Goal: Complete application form: Complete application form

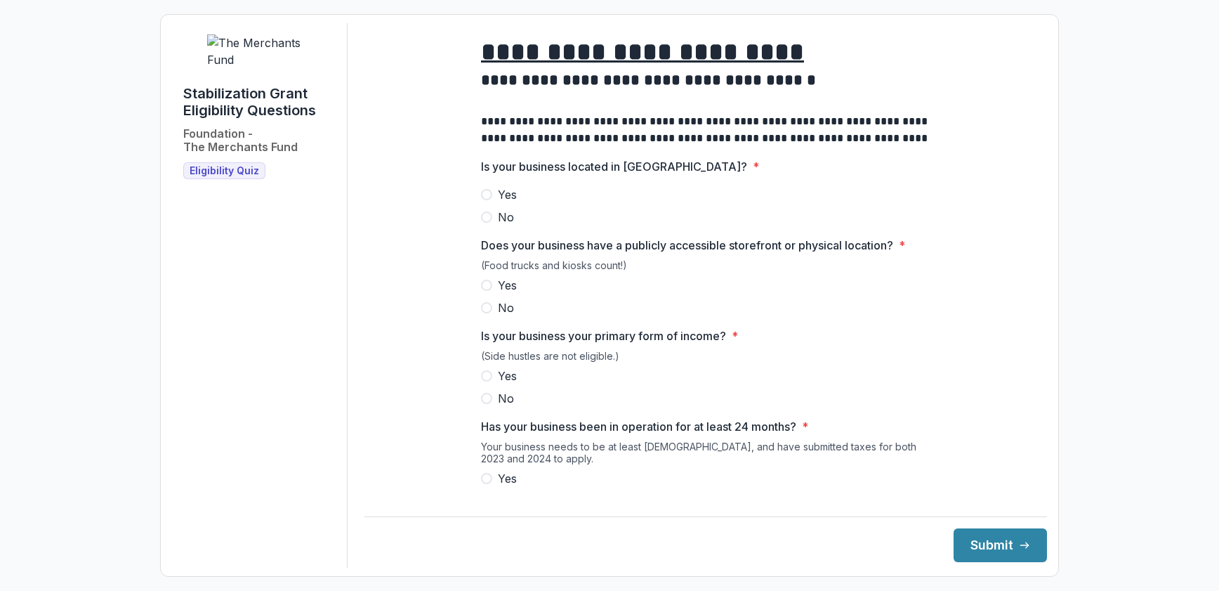
click at [485, 200] on span at bounding box center [486, 194] width 11 height 11
click at [483, 291] on span at bounding box center [486, 285] width 11 height 11
click at [483, 381] on span at bounding box center [486, 375] width 11 height 11
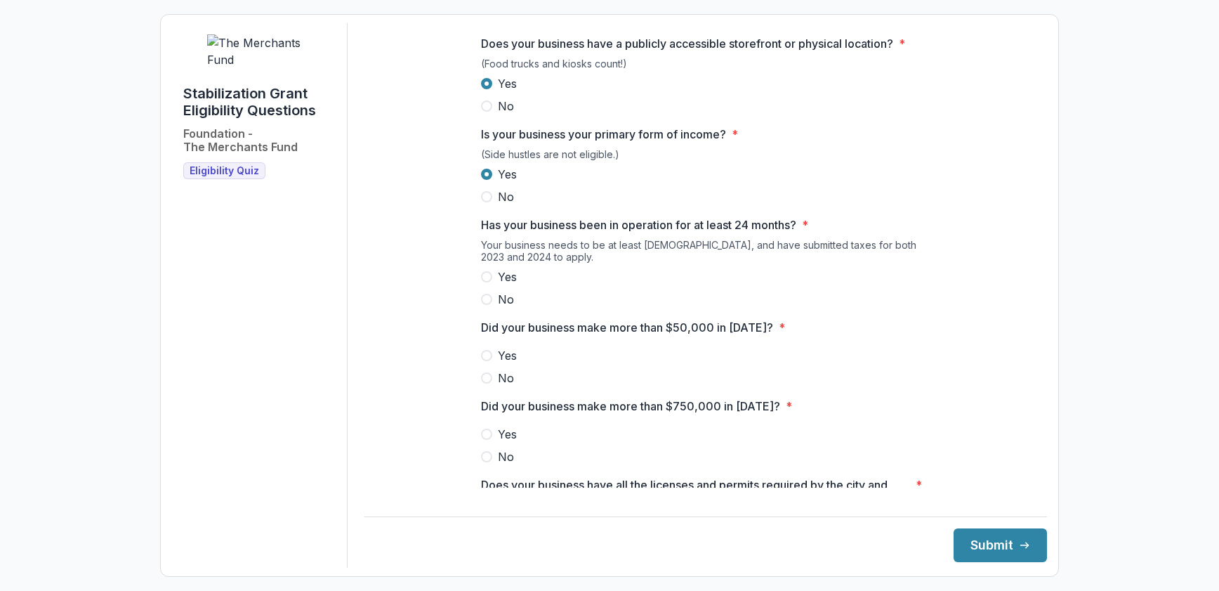
scroll to position [205, 0]
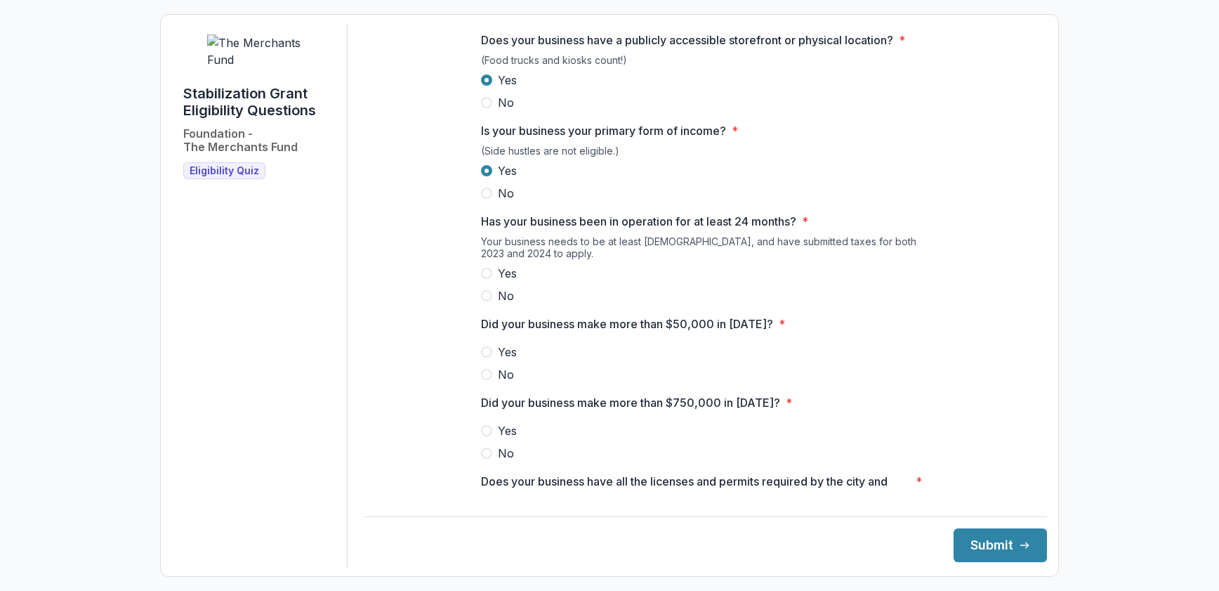
click at [472, 288] on div "**********" at bounding box center [706, 378] width 472 height 1120
click at [477, 292] on div "**********" at bounding box center [706, 378] width 472 height 1120
click at [485, 279] on span at bounding box center [486, 273] width 11 height 11
click at [495, 344] on div "Did your business make more than $50,000 in 2024? * Yes No" at bounding box center [706, 348] width 450 height 67
click at [481, 344] on div at bounding box center [706, 341] width 450 height 6
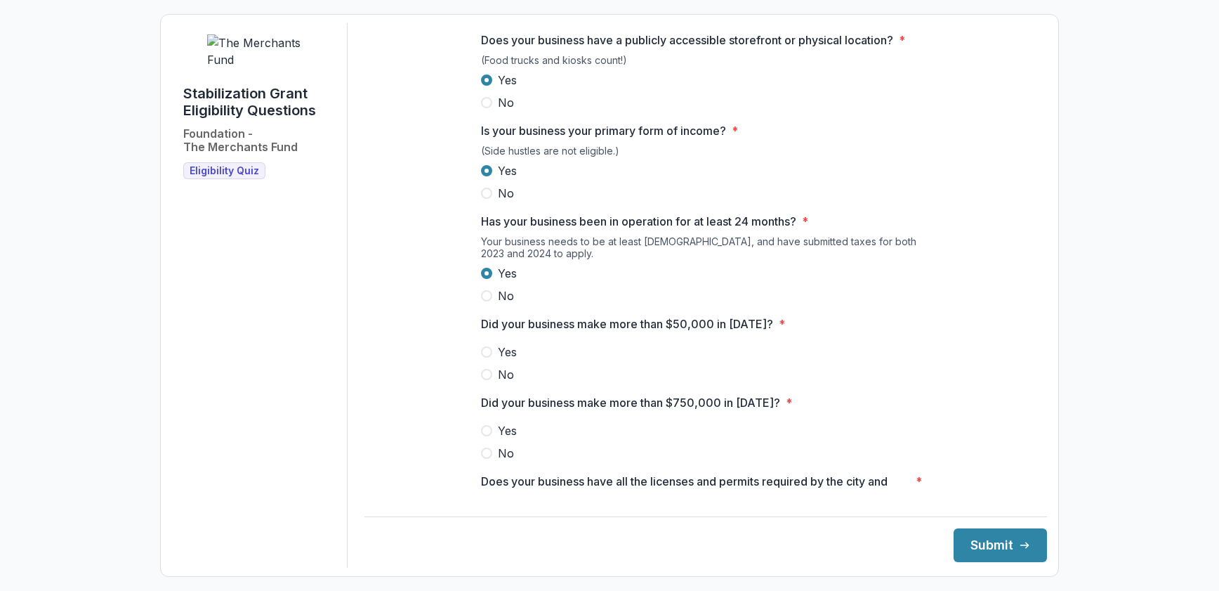
click at [490, 360] on label "Yes" at bounding box center [706, 352] width 450 height 17
click at [492, 462] on label "No" at bounding box center [706, 453] width 450 height 17
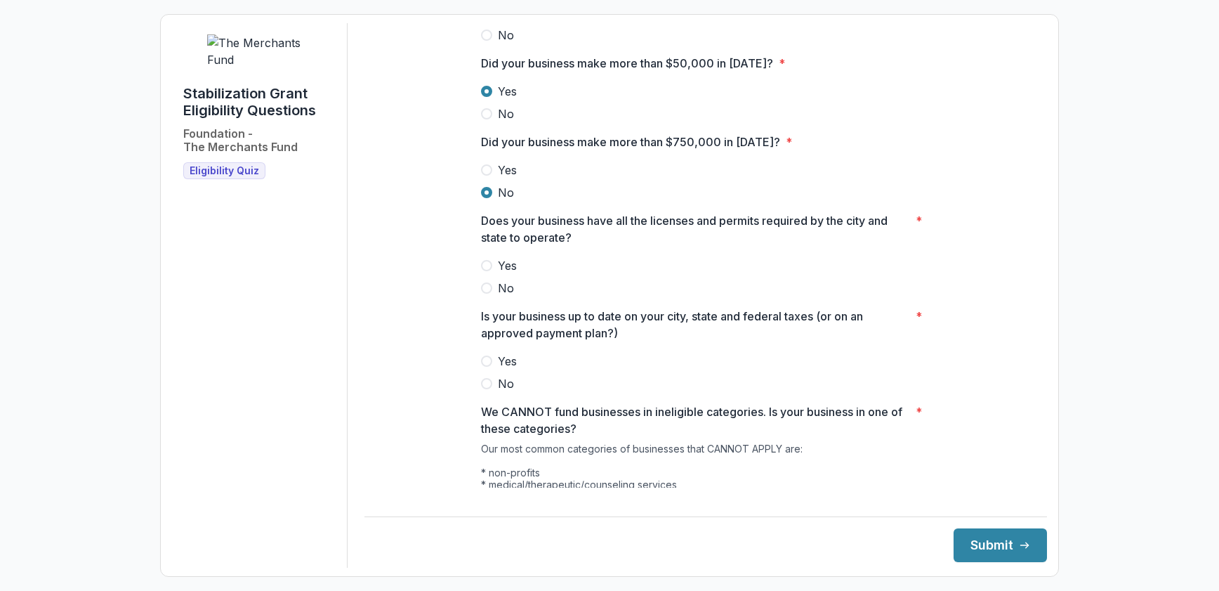
scroll to position [530, 0]
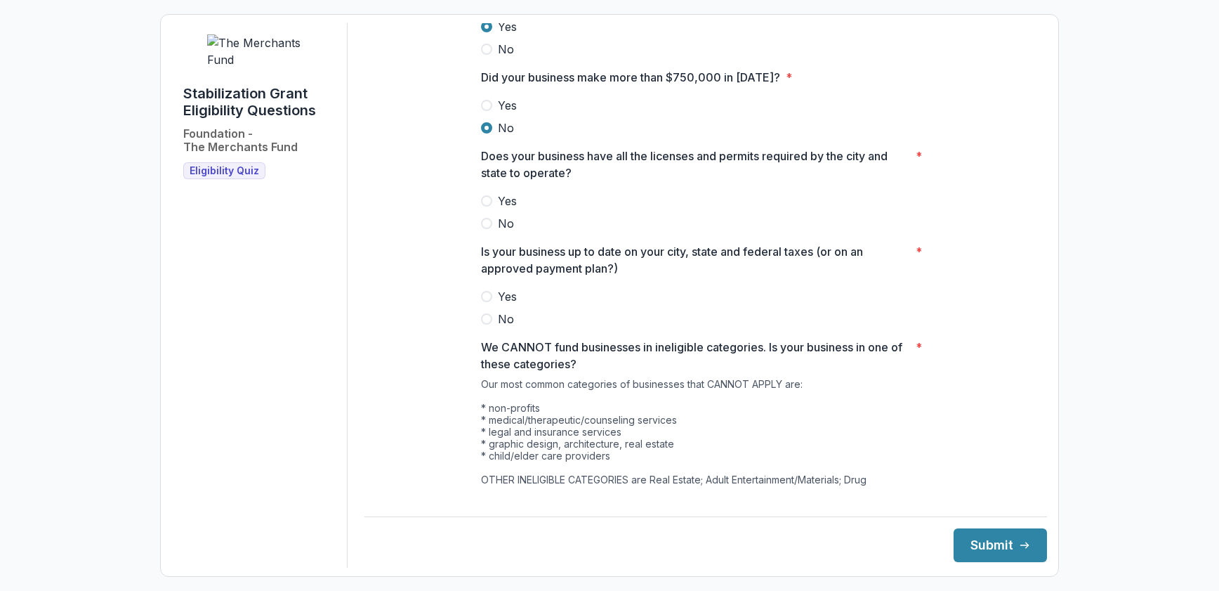
click at [484, 207] on span at bounding box center [486, 200] width 11 height 11
click at [482, 305] on label "Yes" at bounding box center [706, 296] width 450 height 17
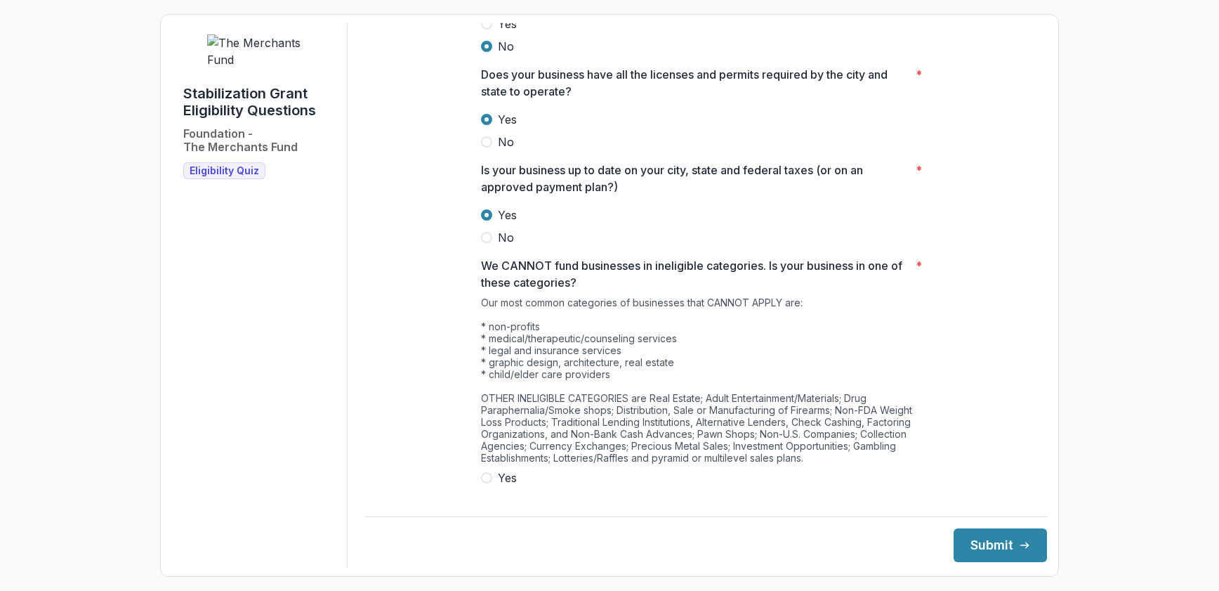
scroll to position [655, 0]
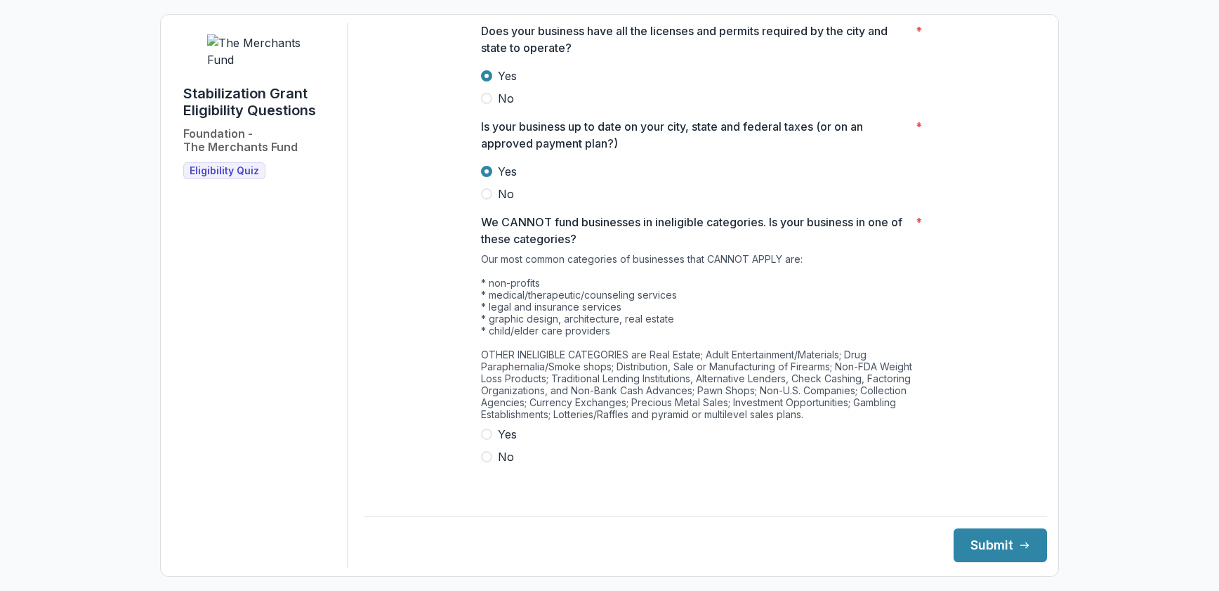
click at [483, 462] on span at bounding box center [486, 456] width 11 height 11
click at [1000, 549] on button "Submit" at bounding box center [1000, 545] width 93 height 34
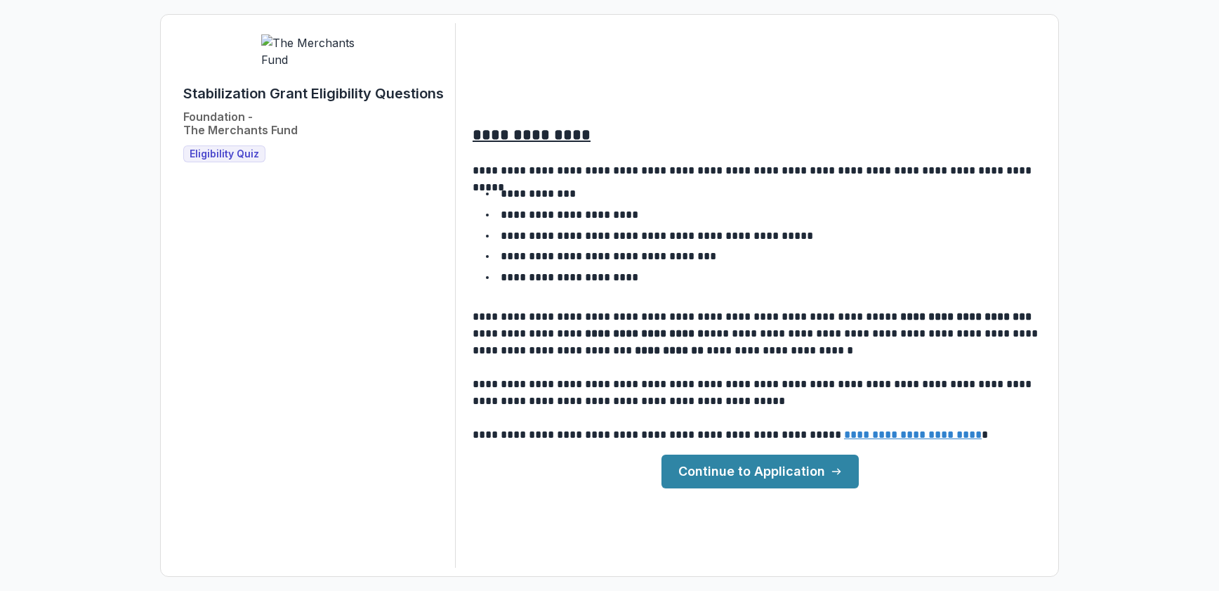
click at [783, 469] on link "Continue to Application" at bounding box center [760, 471] width 197 height 34
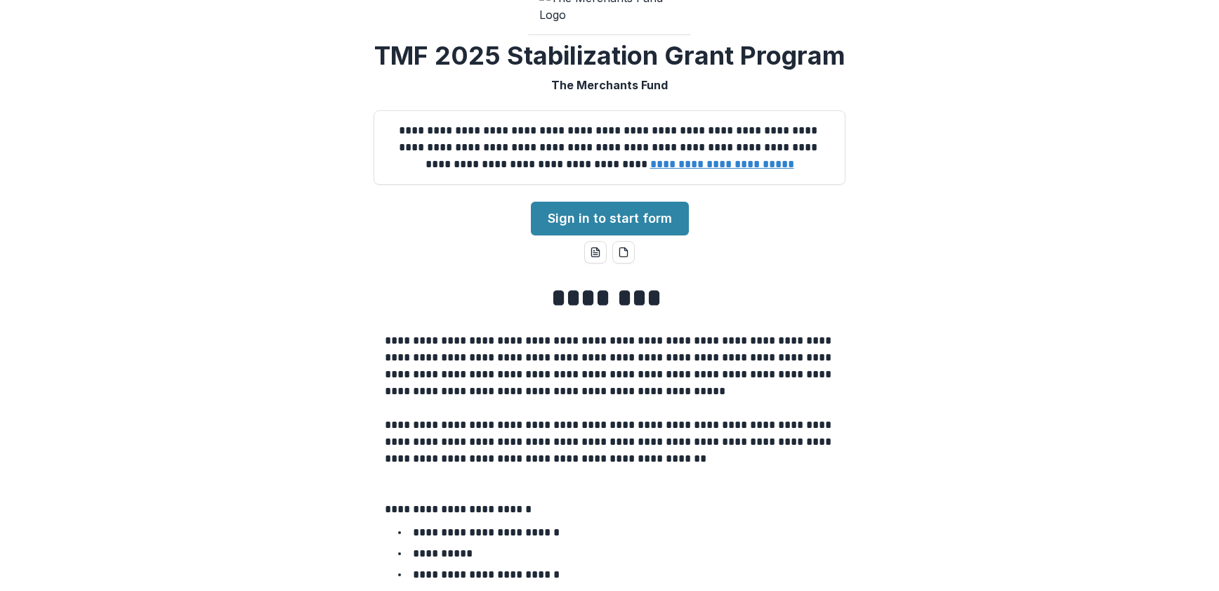
scroll to position [16, 0]
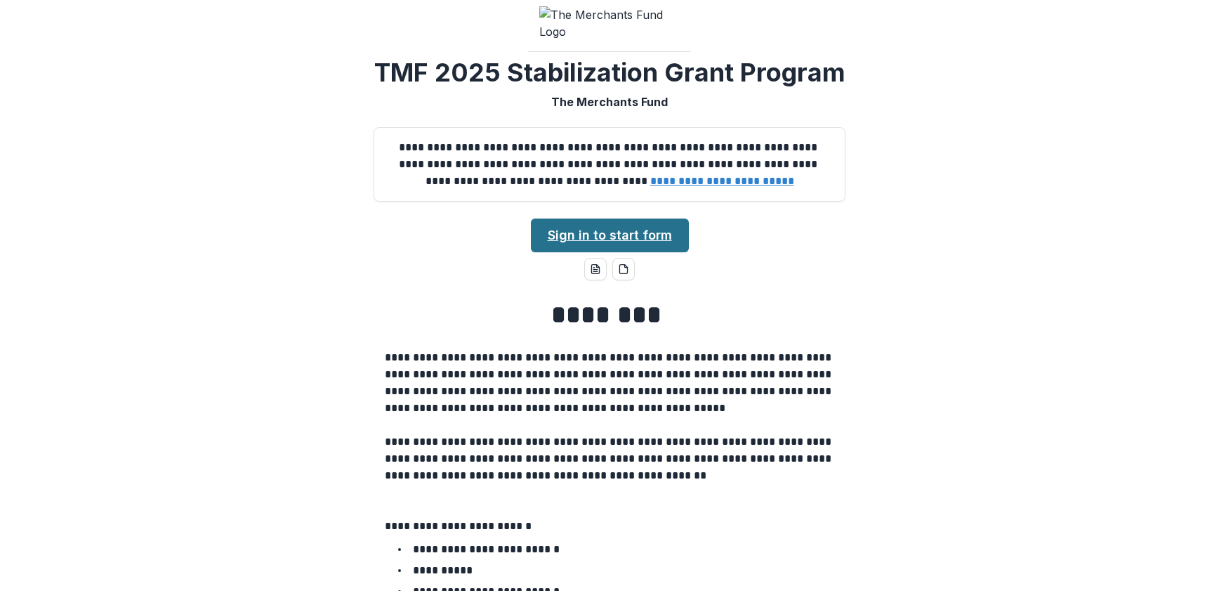
click at [591, 252] on link "Sign in to start form" at bounding box center [610, 235] width 158 height 34
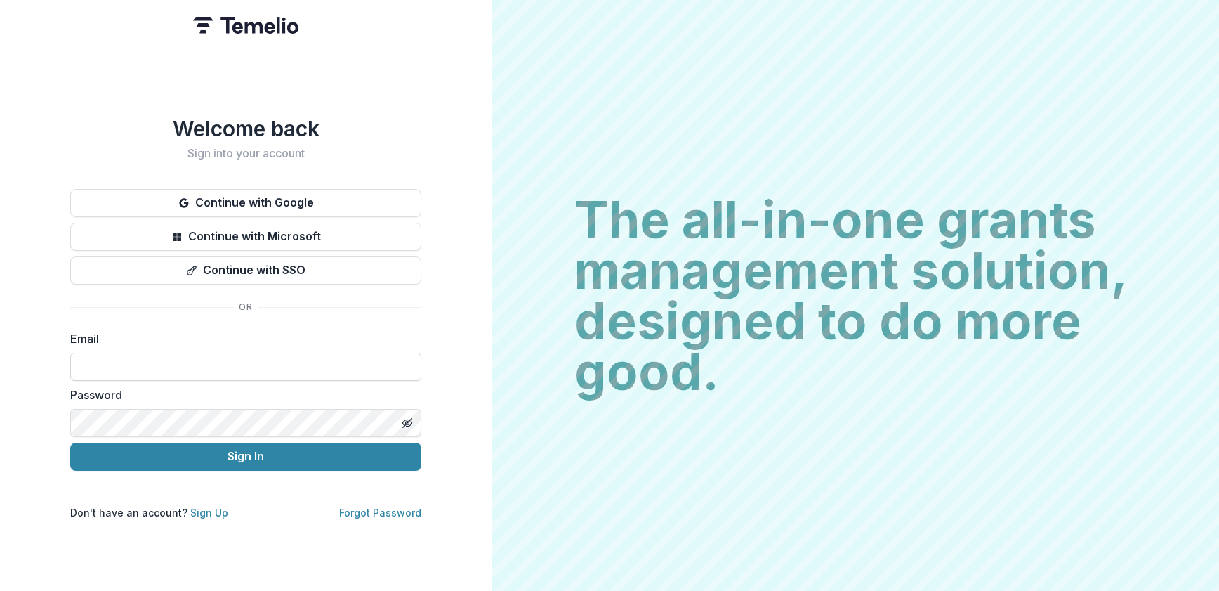
click at [195, 364] on input at bounding box center [245, 367] width 351 height 28
click at [281, 539] on div "Welcome back Sign into your account Continue with Google Continue with Microsof…" at bounding box center [246, 295] width 492 height 591
click at [210, 508] on link "Sign Up" at bounding box center [209, 512] width 38 height 12
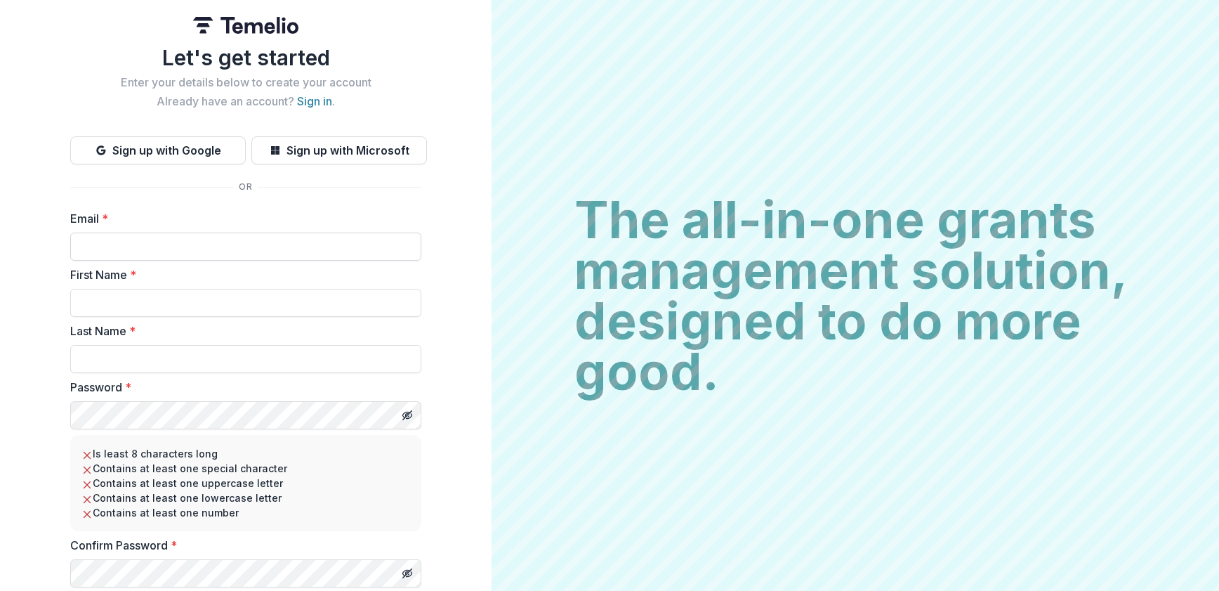
click at [174, 244] on input "Email *" at bounding box center [245, 247] width 351 height 28
click at [129, 250] on input "Email *" at bounding box center [245, 247] width 351 height 28
type input "**********"
click at [113, 304] on input "First Name *" at bounding box center [245, 303] width 351 height 28
type input "*"
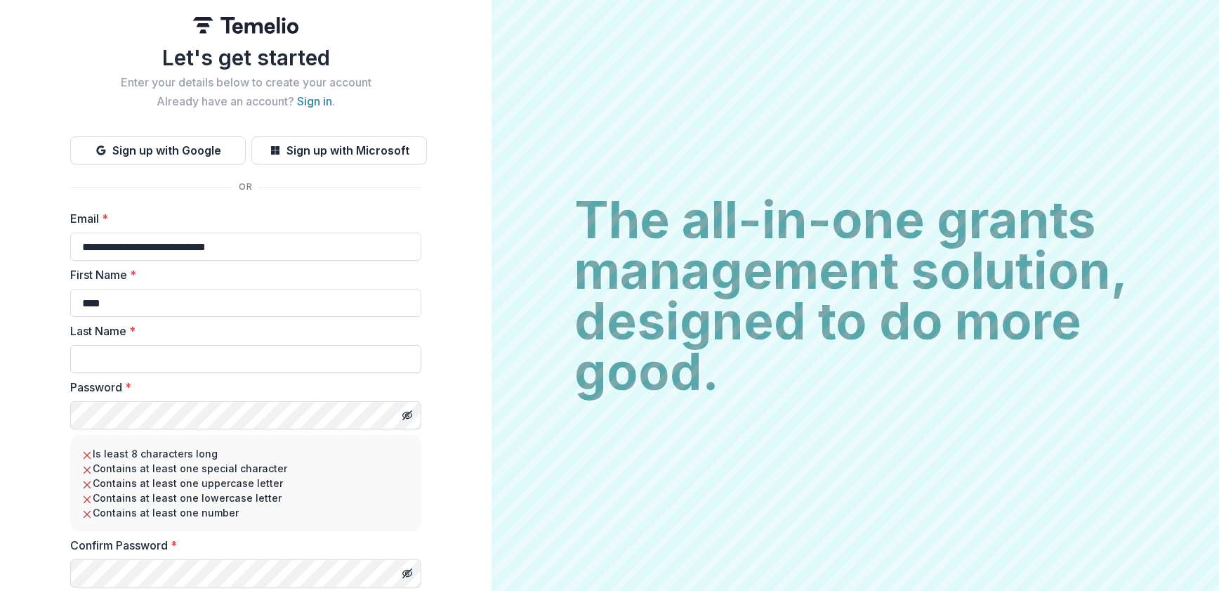
type input "****"
click at [119, 355] on input "Last Name *" at bounding box center [245, 359] width 351 height 28
type input "*********"
click at [55, 414] on div "**********" at bounding box center [246, 313] width 492 height 627
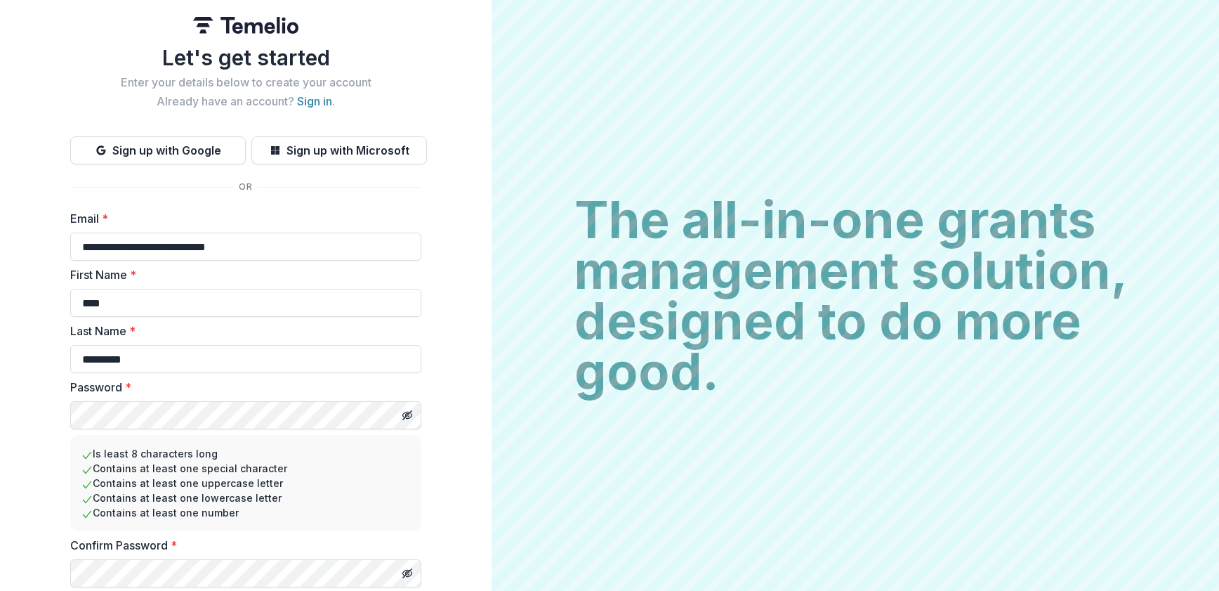
drag, startPoint x: 491, startPoint y: 238, endPoint x: 486, endPoint y: 365, distance: 126.5
click at [486, 365] on div "**********" at bounding box center [609, 295] width 1219 height 591
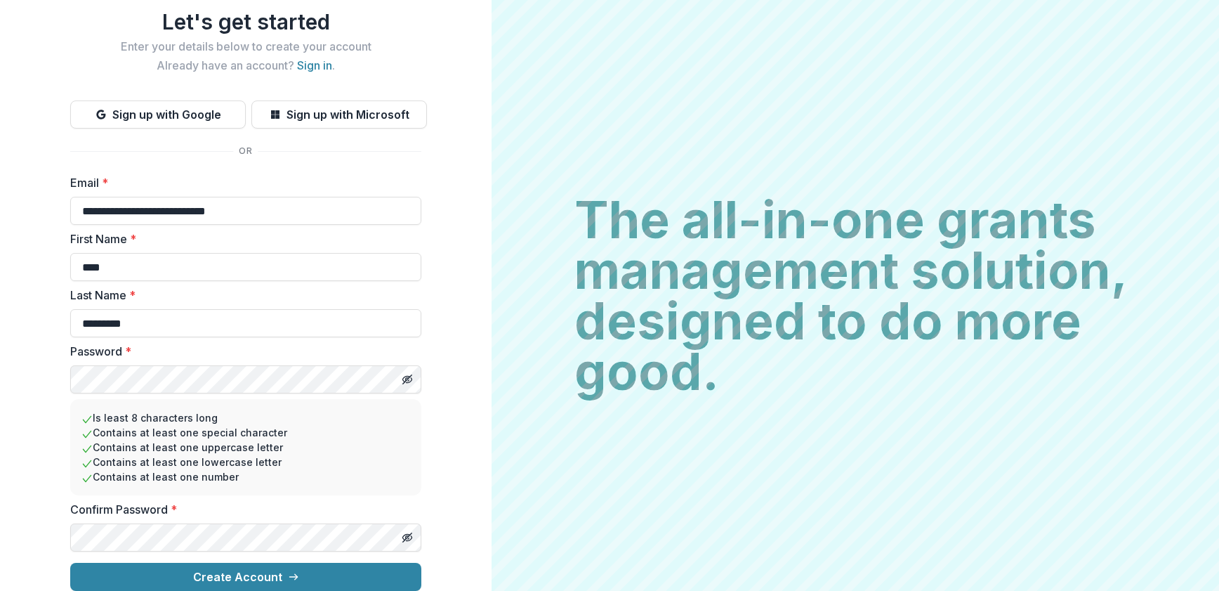
scroll to position [47, 0]
click at [385, 563] on button "Create Account" at bounding box center [245, 577] width 351 height 28
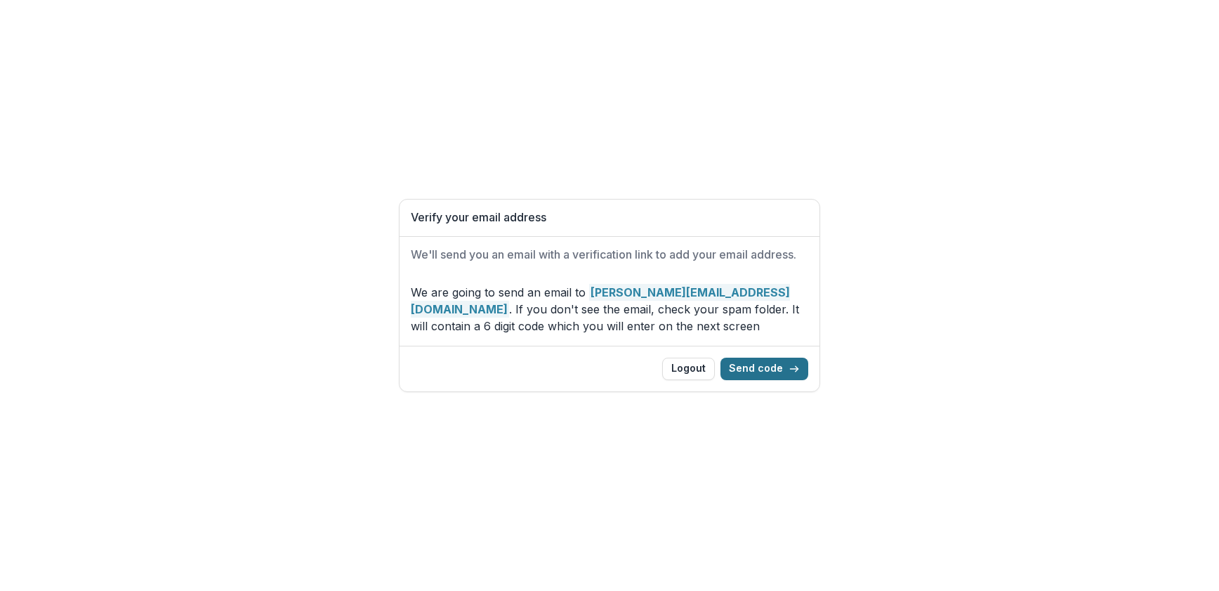
click at [776, 368] on button "Send code" at bounding box center [765, 369] width 88 height 22
